Goal: Information Seeking & Learning: Learn about a topic

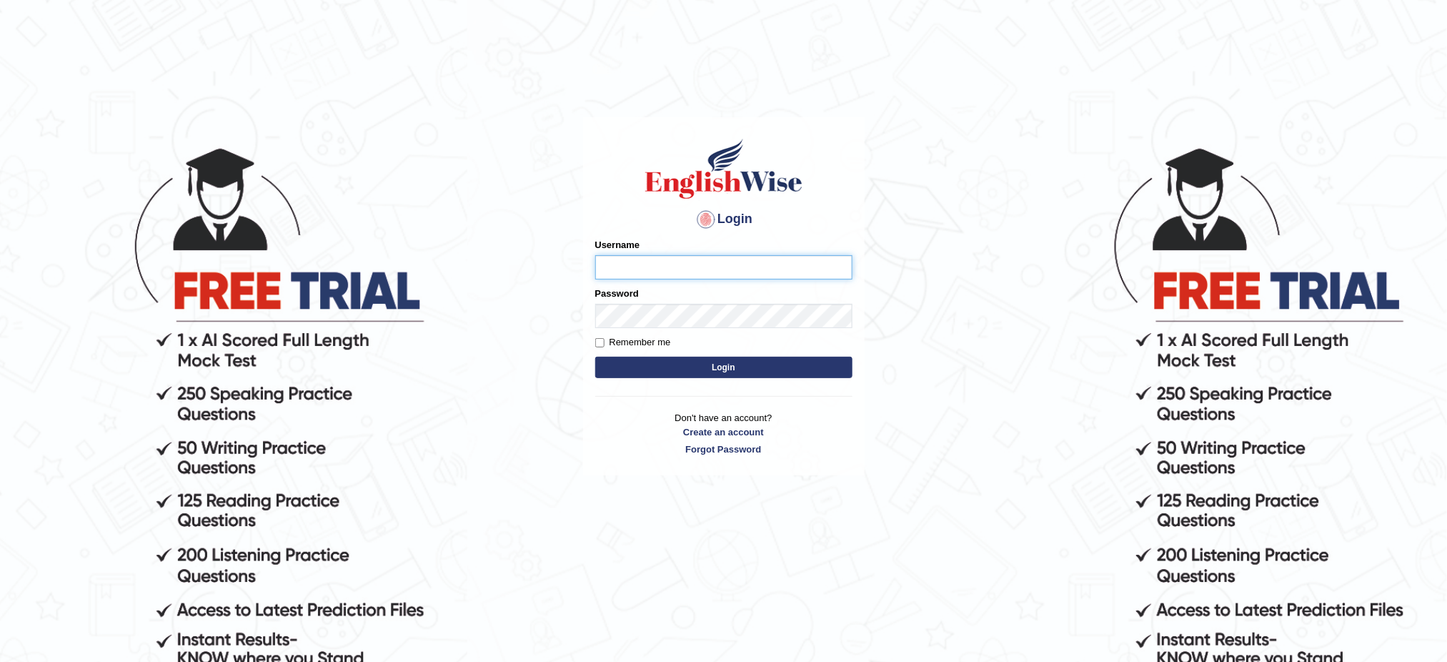
type input "[PERSON_NAME]"
click at [739, 372] on button "Login" at bounding box center [723, 367] width 257 height 21
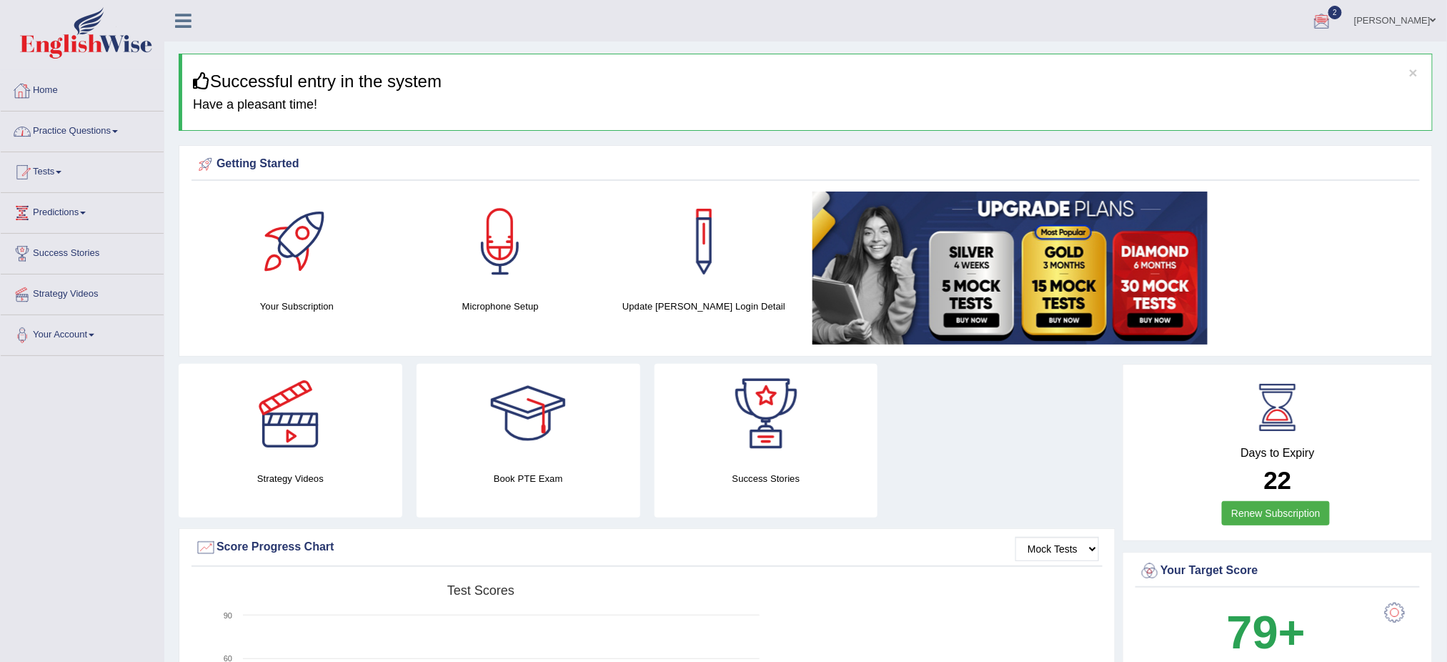
click at [52, 125] on link "Practice Questions" at bounding box center [82, 130] width 163 height 36
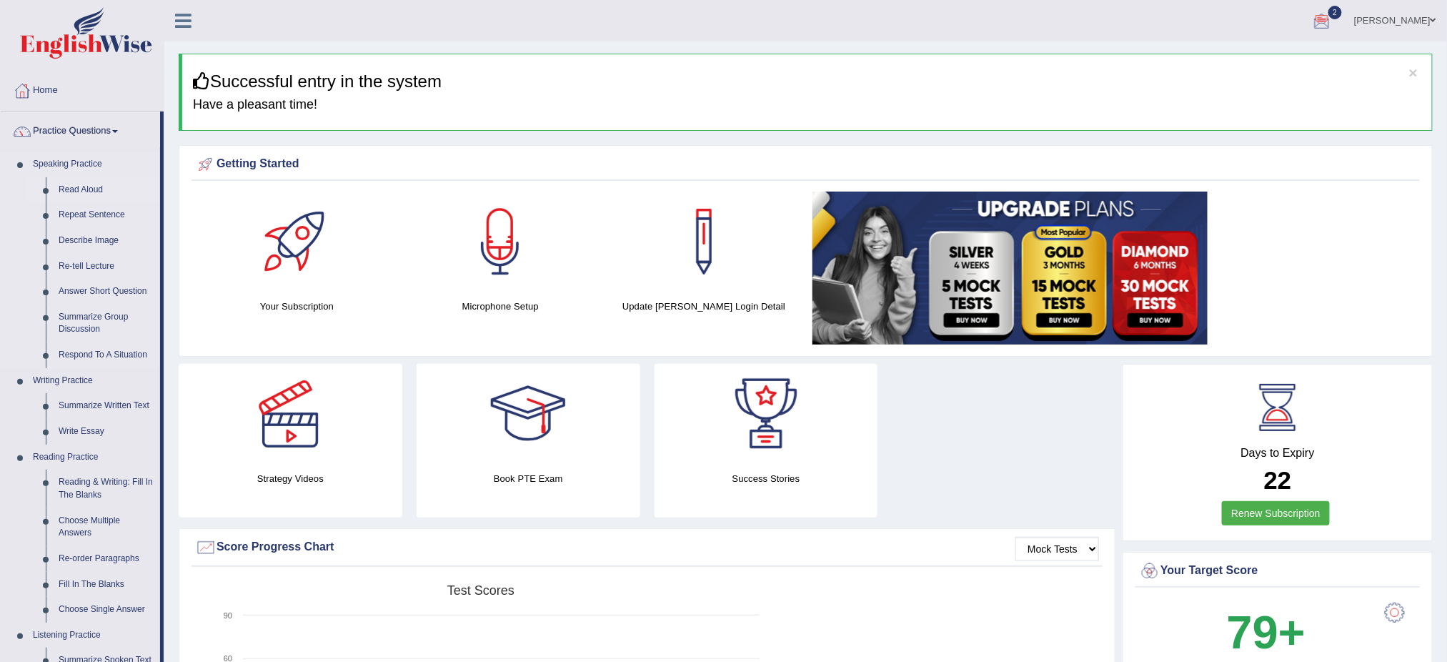
click at [69, 183] on link "Read Aloud" at bounding box center [106, 190] width 108 height 26
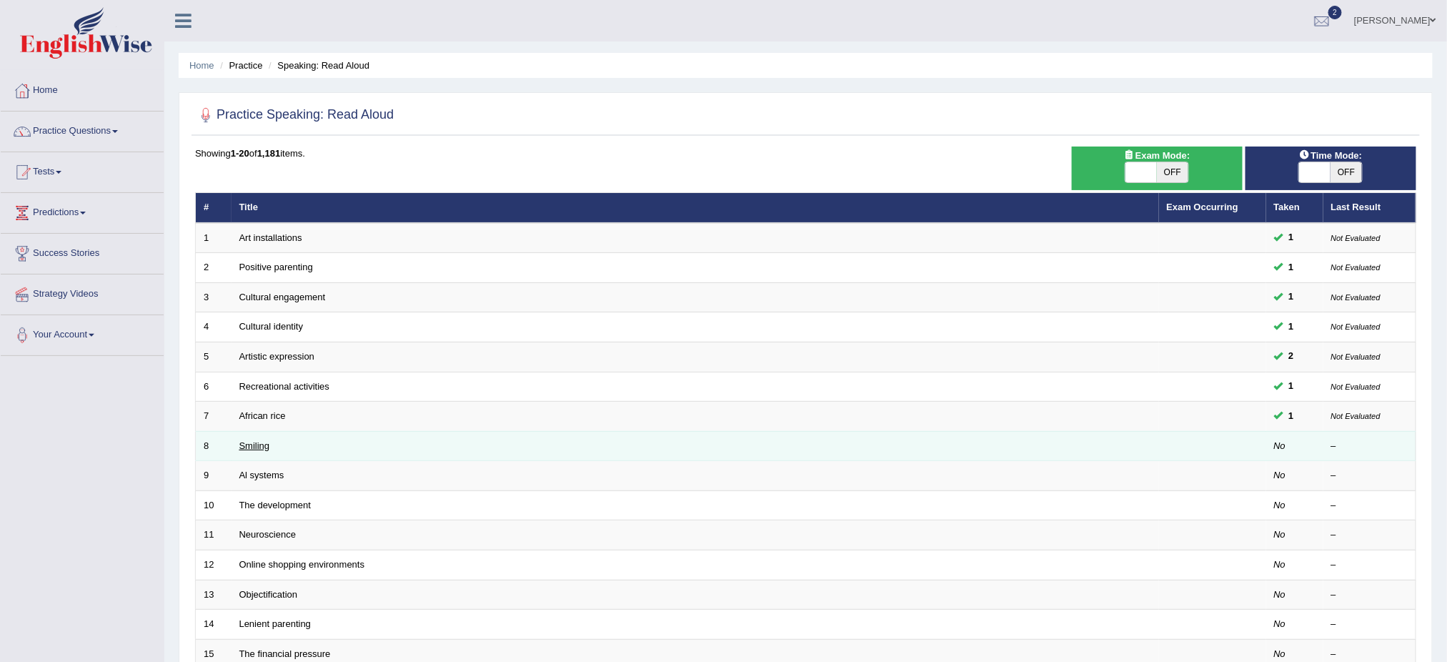
click at [267, 443] on link "Smiling" at bounding box center [254, 445] width 31 height 11
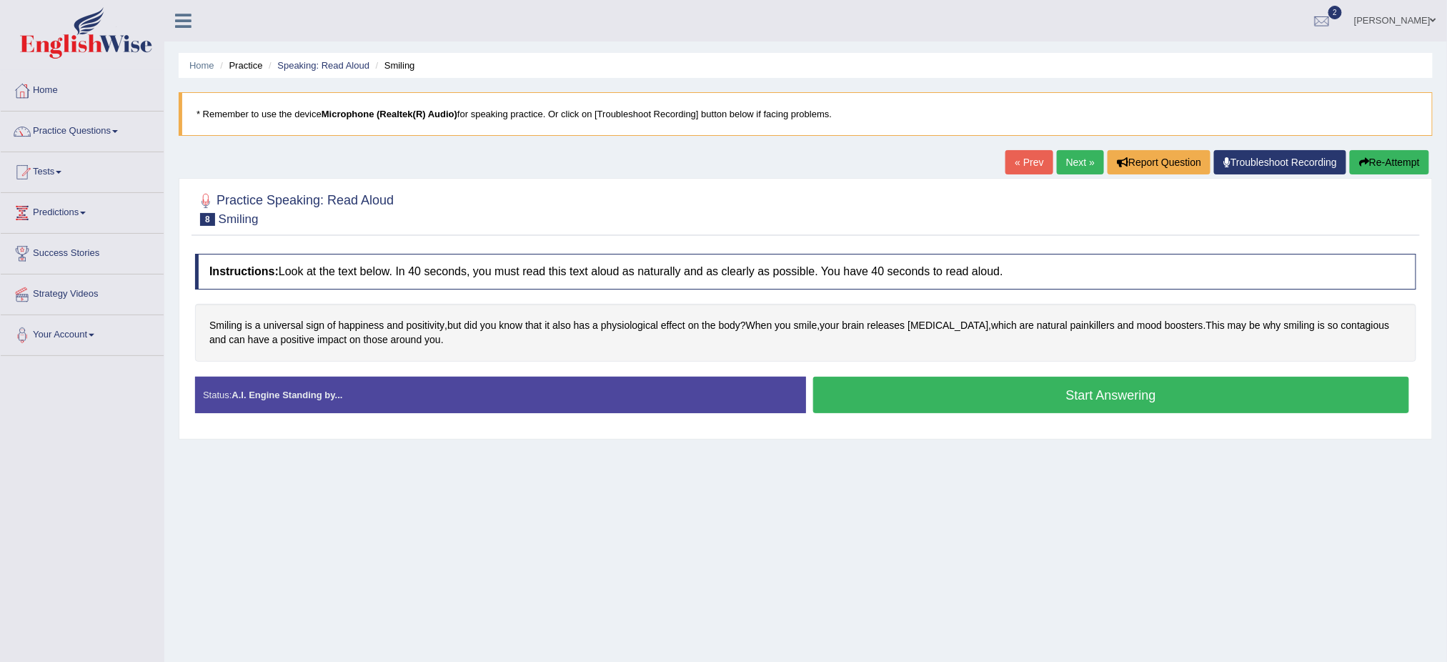
click at [1092, 412] on button "Start Answering" at bounding box center [1111, 395] width 597 height 36
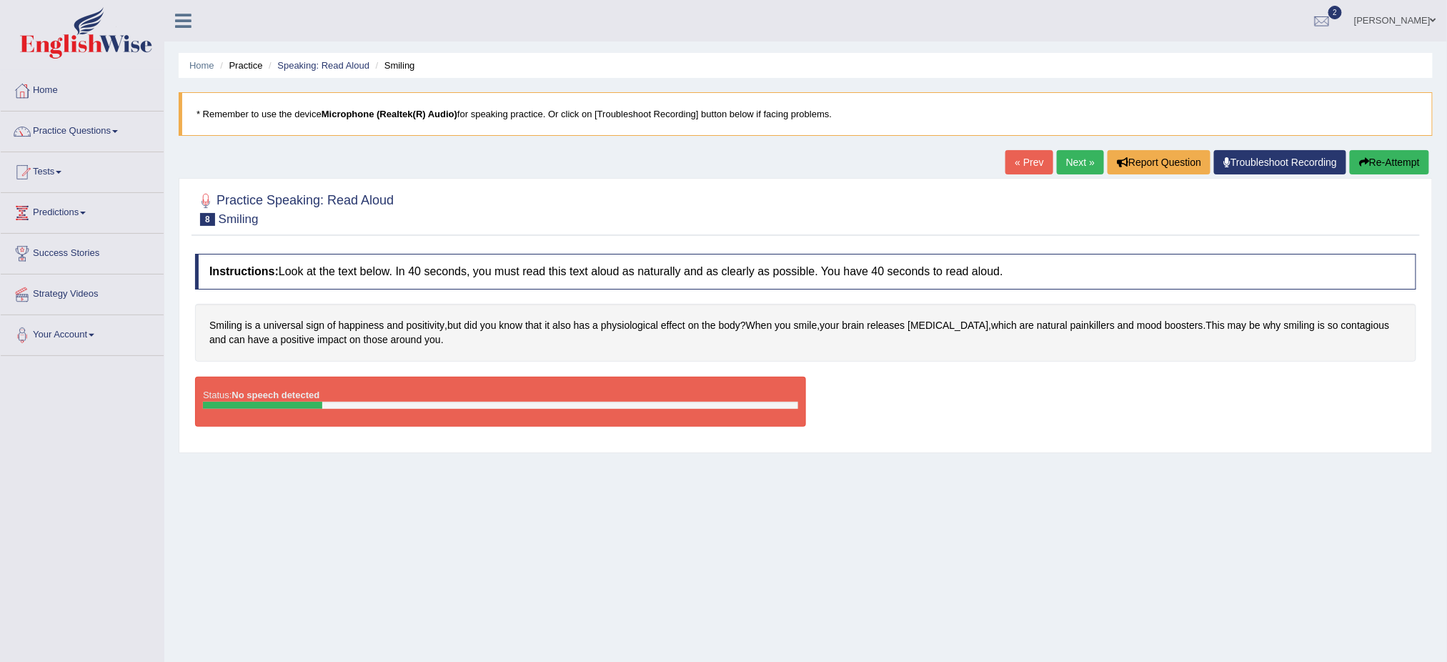
click at [1068, 167] on link "Next »" at bounding box center [1080, 162] width 47 height 24
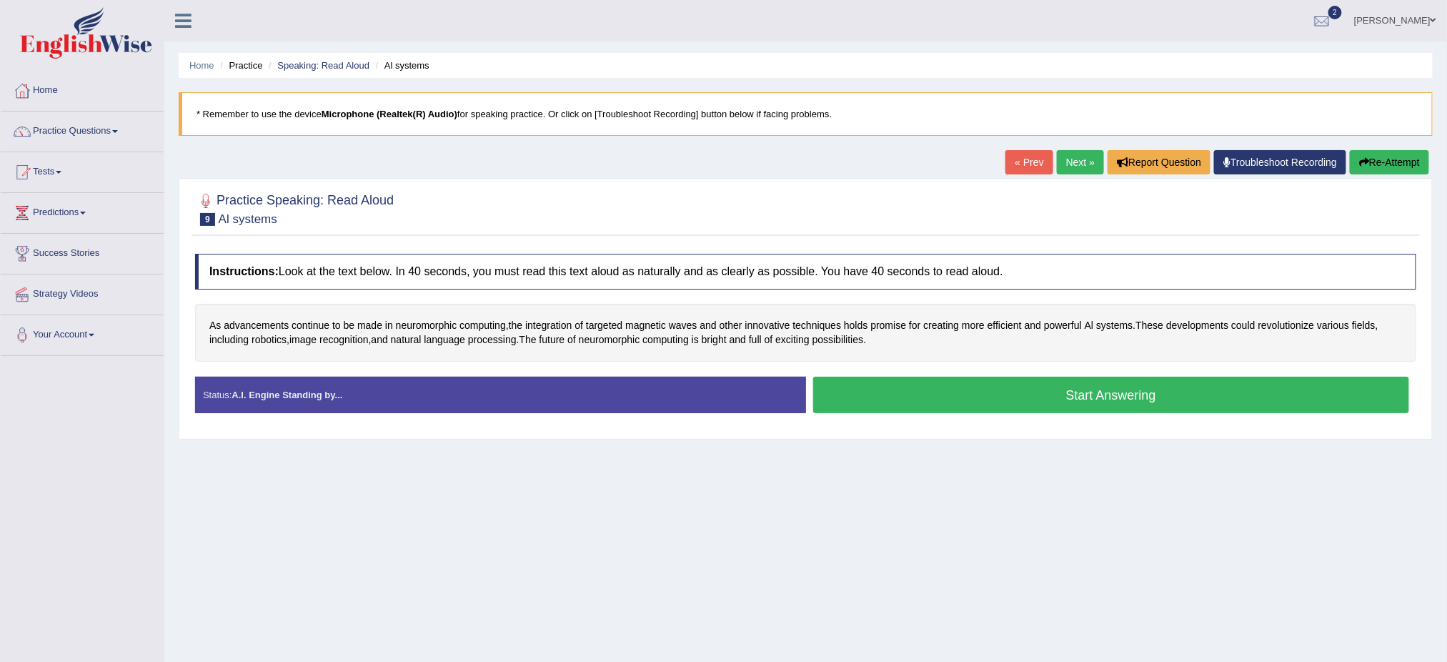
click at [1022, 169] on link "« Prev" at bounding box center [1029, 162] width 47 height 24
click at [1064, 402] on button "Start Answering" at bounding box center [1111, 395] width 597 height 36
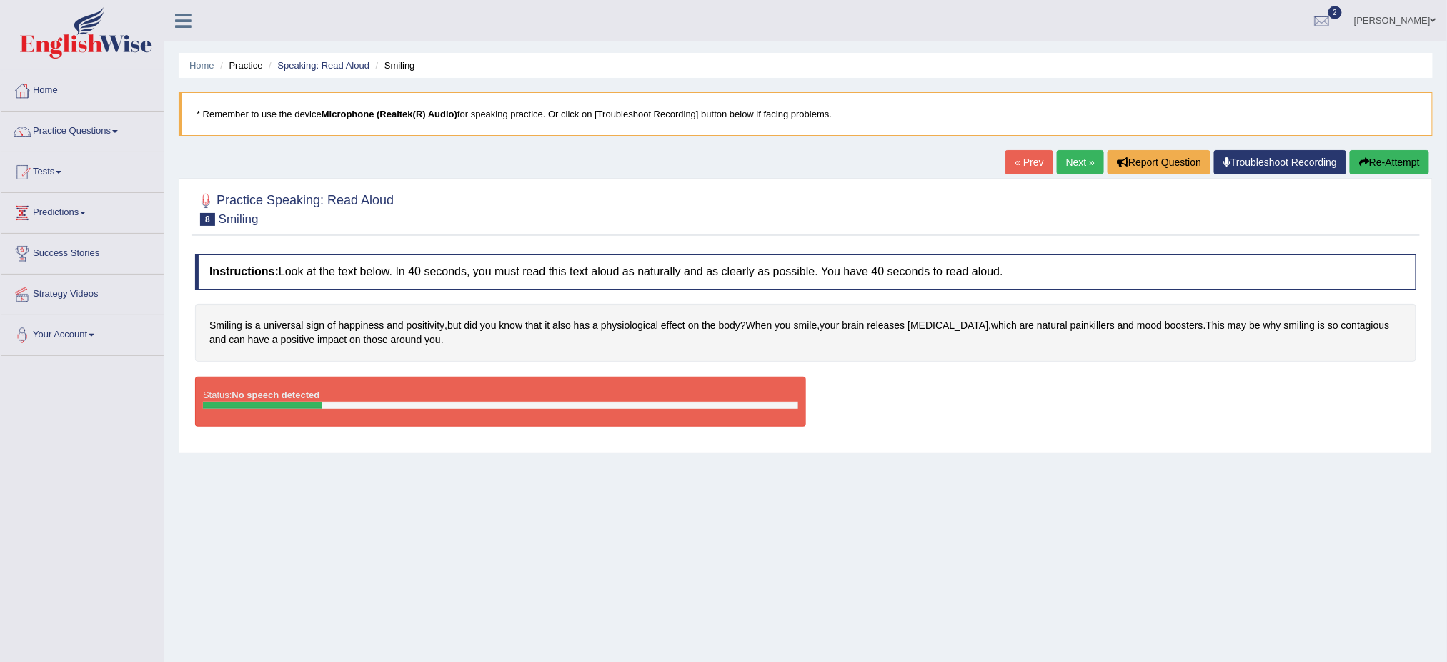
click at [809, 518] on div "Home Practice Speaking: Read [PERSON_NAME] * Remember to use the device Microph…" at bounding box center [805, 357] width 1283 height 715
click at [75, 137] on link "Practice Questions" at bounding box center [82, 130] width 163 height 36
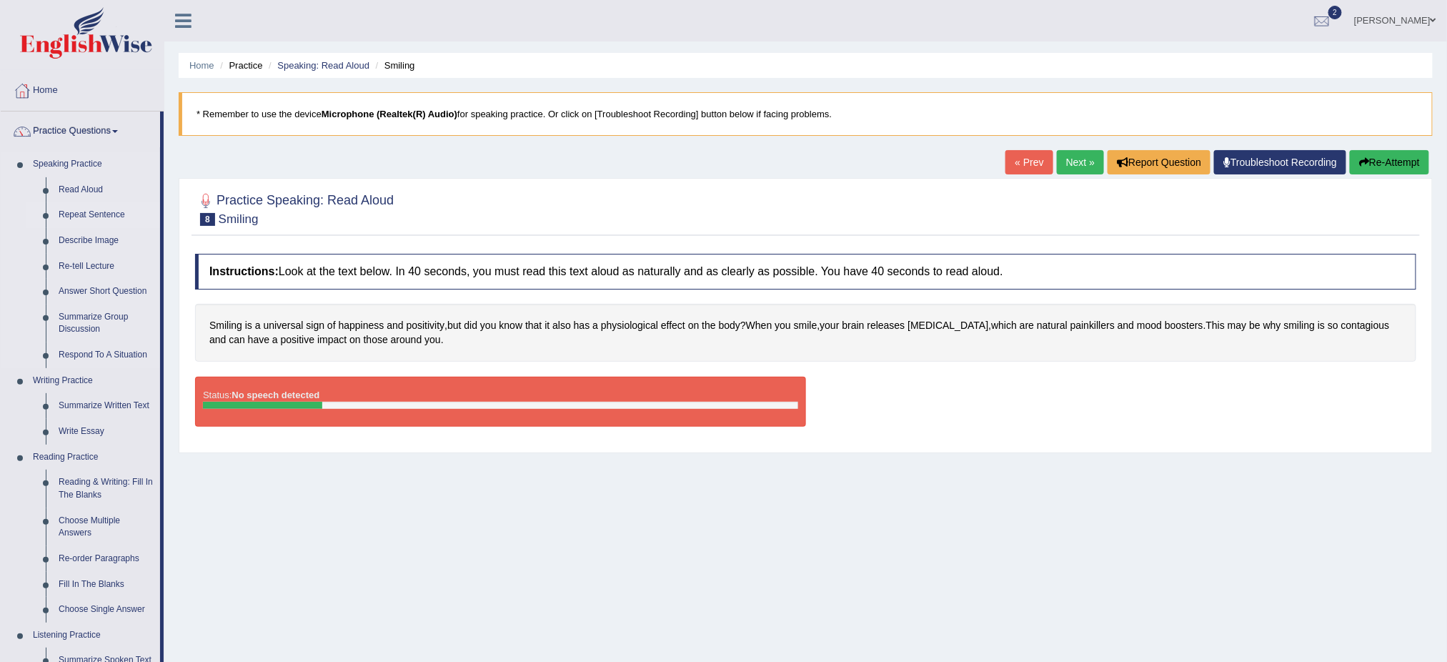
click at [89, 209] on link "Repeat Sentence" at bounding box center [106, 215] width 108 height 26
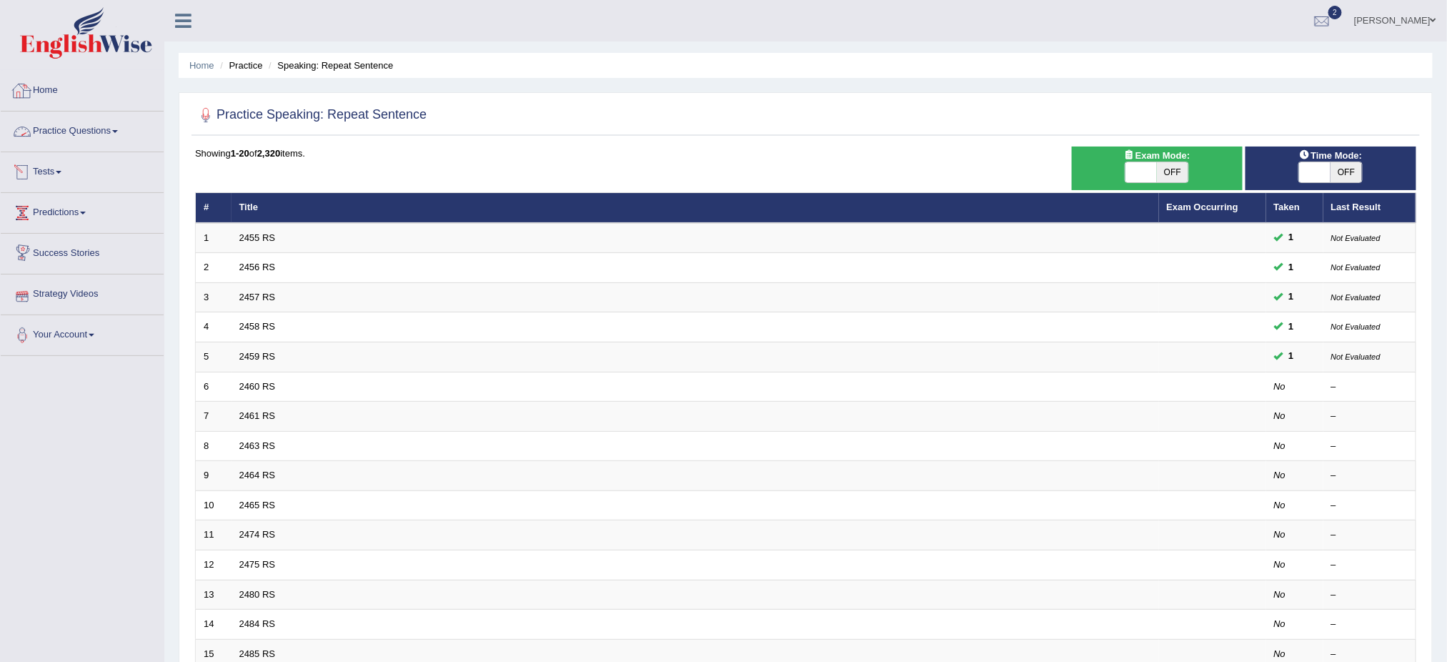
click at [54, 93] on link "Home" at bounding box center [82, 89] width 163 height 36
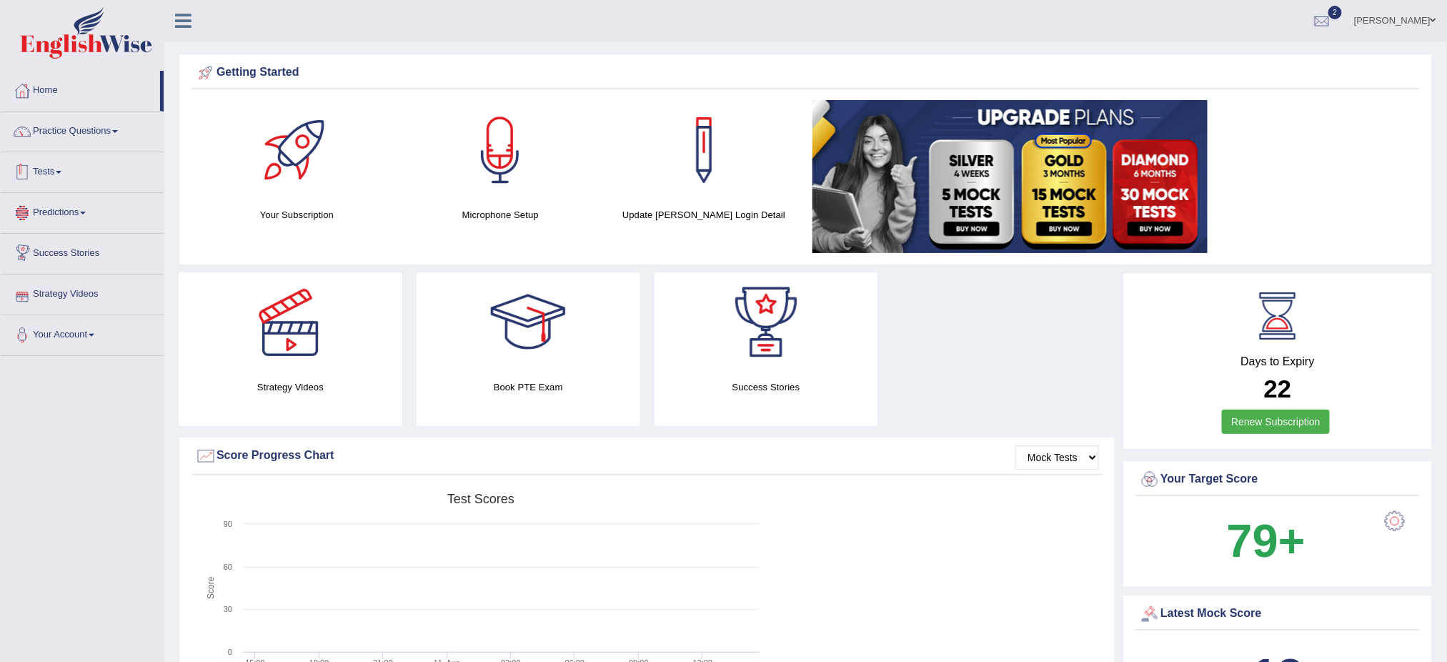
click at [67, 178] on link "Tests" at bounding box center [82, 170] width 163 height 36
click at [76, 197] on link "Take Practice Sectional Test" at bounding box center [93, 205] width 134 height 26
